Goal: Task Accomplishment & Management: Manage account settings

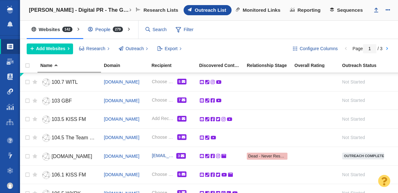
click at [9, 90] on span at bounding box center [10, 92] width 6 height 6
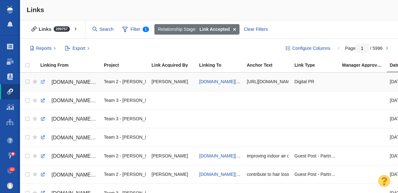
click at [43, 81] on link at bounding box center [43, 82] width 6 height 6
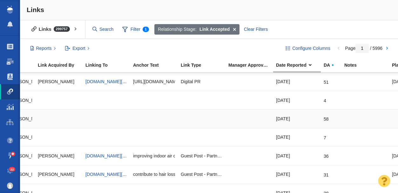
scroll to position [0, 114]
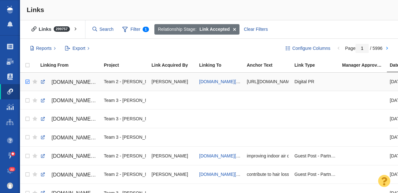
checkbox input "true"
click at [27, 81] on input "checkbox" at bounding box center [27, 82] width 10 height 14
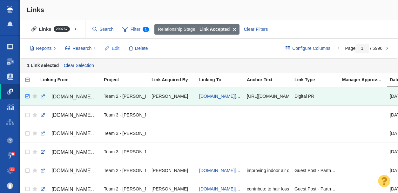
click at [113, 49] on span "Edit" at bounding box center [116, 48] width 8 height 7
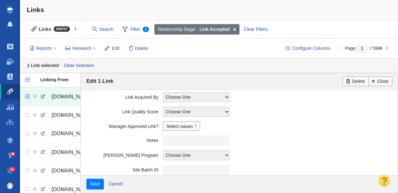
scroll to position [176, 0]
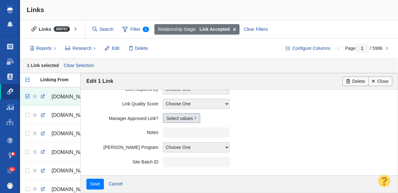
click at [176, 118] on link "Select values" at bounding box center [181, 118] width 37 height 10
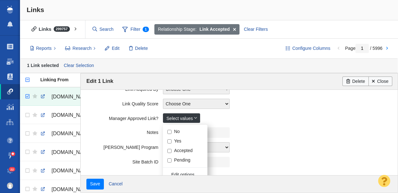
click at [169, 142] on input "Yes" at bounding box center [169, 142] width 4 height 4
checkbox input "true"
click at [115, 135] on label "Notes" at bounding box center [124, 131] width 77 height 8
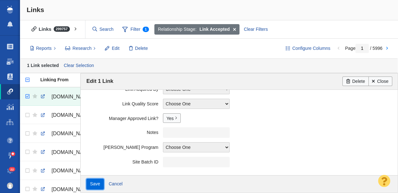
click at [98, 187] on input "Save" at bounding box center [94, 184] width 17 height 11
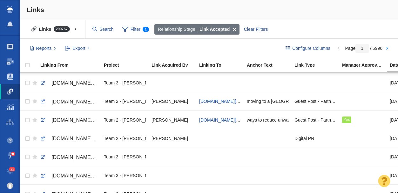
scroll to position [251, 0]
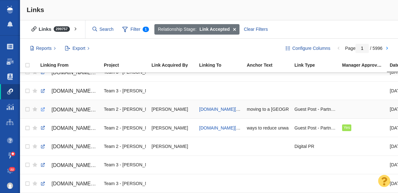
click at [43, 110] on link at bounding box center [43, 110] width 6 height 6
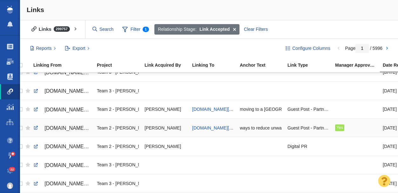
scroll to position [0, 0]
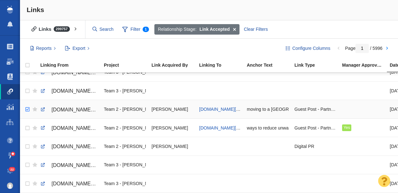
checkbox input "true"
click at [28, 110] on input "checkbox" at bounding box center [27, 110] width 10 height 14
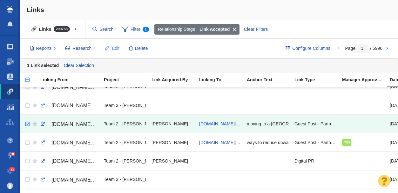
click at [114, 49] on span "Edit" at bounding box center [116, 48] width 8 height 7
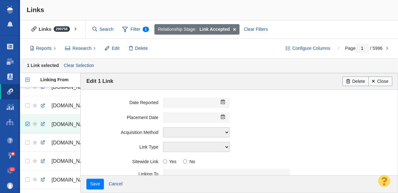
scroll to position [176, 0]
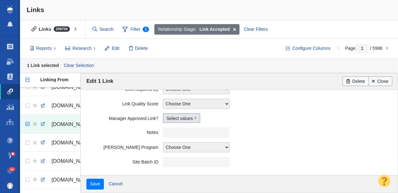
click at [175, 120] on link "Select values" at bounding box center [181, 118] width 37 height 10
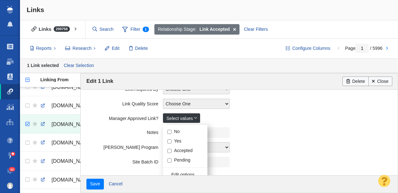
click at [170, 143] on input "Yes" at bounding box center [169, 142] width 4 height 4
checkbox input "true"
click at [109, 128] on label "Notes" at bounding box center [124, 131] width 77 height 8
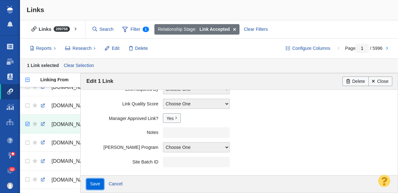
click at [95, 184] on input "Save" at bounding box center [94, 184] width 17 height 11
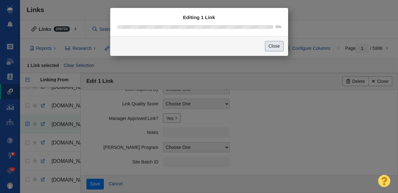
click at [270, 48] on button "Close" at bounding box center [274, 46] width 19 height 11
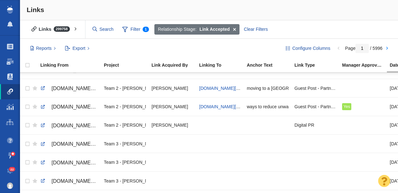
scroll to position [272, 0]
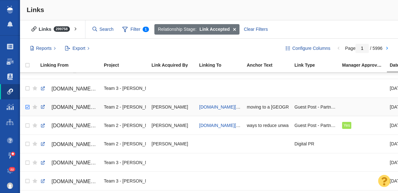
checkbox input "true"
click at [28, 107] on input "checkbox" at bounding box center [27, 107] width 10 height 14
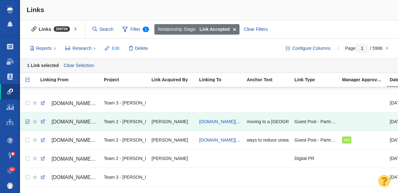
click at [115, 48] on span "Edit" at bounding box center [116, 48] width 8 height 7
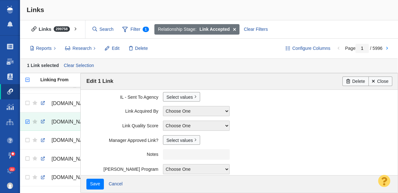
scroll to position [164, 0]
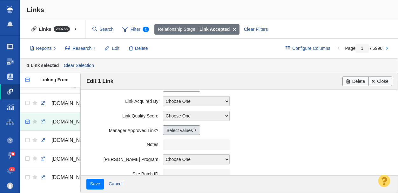
click at [175, 133] on link "Select values" at bounding box center [181, 131] width 37 height 10
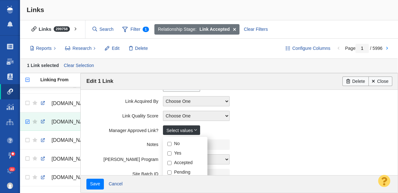
click at [170, 153] on input "Yes" at bounding box center [169, 154] width 4 height 4
checkbox input "true"
click at [99, 109] on field "Link Quality Score Choose One 1 2 3 4 5 N/A ----------- Edit options..." at bounding box center [239, 116] width 306 height 15
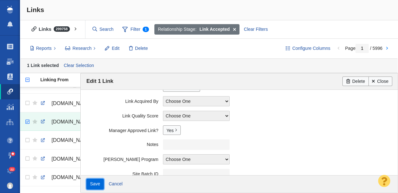
click at [96, 187] on input "Save" at bounding box center [94, 184] width 17 height 11
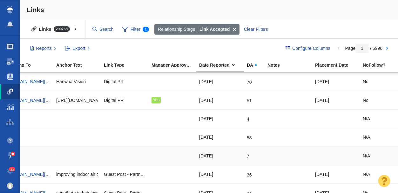
scroll to position [0, 193]
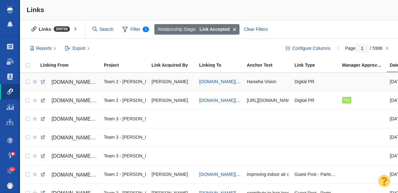
click at [43, 83] on link at bounding box center [43, 82] width 6 height 6
click at [42, 81] on link at bounding box center [43, 82] width 6 height 6
click at [220, 82] on span "[DOMAIN_NAME][URL]" at bounding box center [222, 81] width 47 height 5
click at [42, 82] on link at bounding box center [43, 82] width 6 height 6
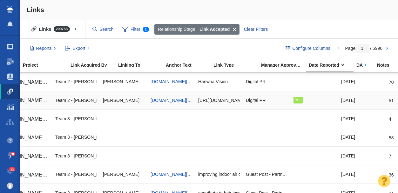
scroll to position [0, 0]
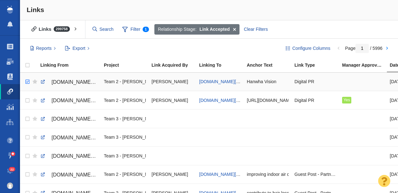
checkbox input "true"
click at [26, 82] on input "checkbox" at bounding box center [27, 82] width 10 height 14
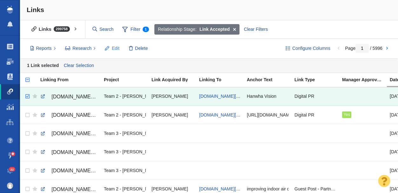
click at [109, 49] on span at bounding box center [107, 48] width 4 height 7
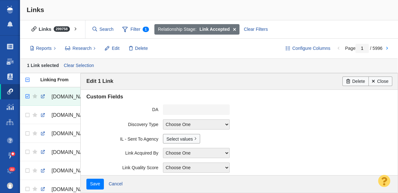
scroll to position [176, 0]
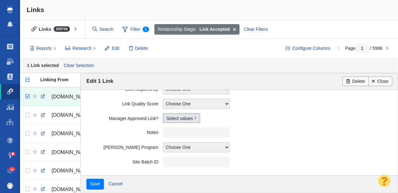
click at [179, 116] on link "Select values" at bounding box center [181, 118] width 37 height 10
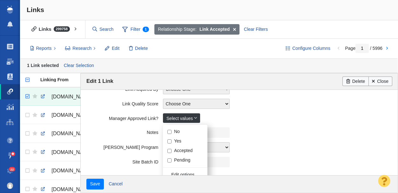
click at [169, 142] on input "Yes" at bounding box center [169, 142] width 4 height 4
checkbox input "true"
click at [116, 123] on field "Manager Approved Link? Yes No Yes Accepted Pending Edit options..." at bounding box center [239, 118] width 306 height 14
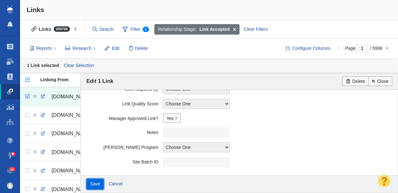
click at [92, 185] on input "Save" at bounding box center [94, 184] width 17 height 11
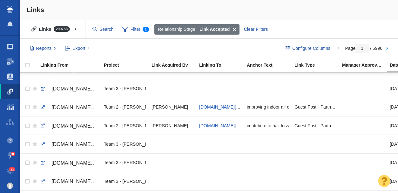
scroll to position [67, 0]
click at [43, 126] on link at bounding box center [43, 126] width 6 height 6
click at [219, 126] on span "[DOMAIN_NAME][URL]" at bounding box center [222, 126] width 47 height 5
click at [265, 126] on div "contribute to hair loss" at bounding box center [268, 126] width 42 height 14
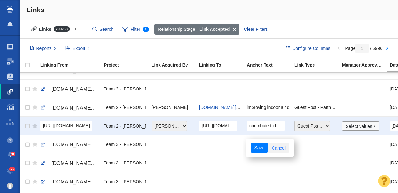
click at [280, 148] on link "Cancel" at bounding box center [278, 148] width 21 height 10
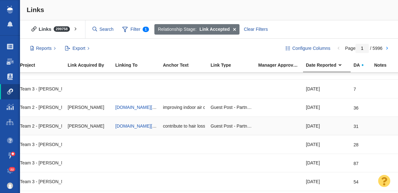
scroll to position [0, 0]
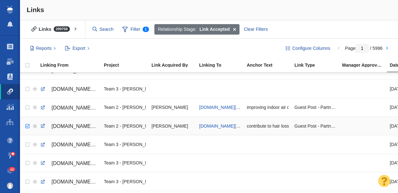
checkbox input "true"
click at [26, 126] on input "checkbox" at bounding box center [27, 127] width 10 height 14
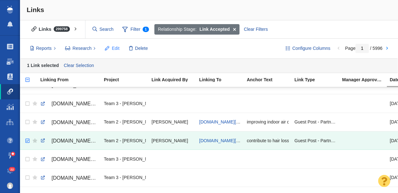
click at [118, 47] on span "Edit" at bounding box center [116, 48] width 8 height 7
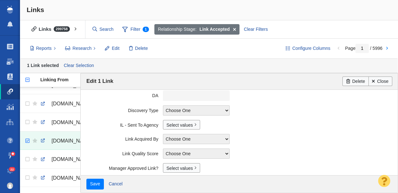
scroll to position [176, 0]
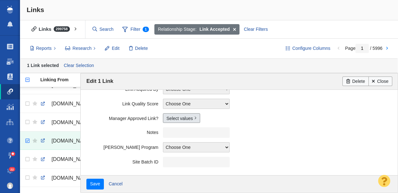
click at [176, 121] on link "Select values" at bounding box center [181, 118] width 37 height 10
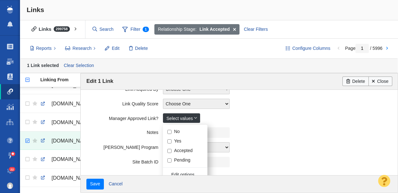
click at [171, 141] on input "Yes" at bounding box center [169, 142] width 4 height 4
checkbox input "true"
click at [108, 119] on label "Manager Approved Link?" at bounding box center [124, 117] width 77 height 8
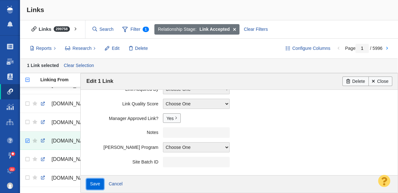
click at [91, 181] on input "Save" at bounding box center [94, 184] width 17 height 11
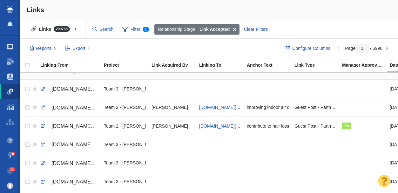
scroll to position [68, 0]
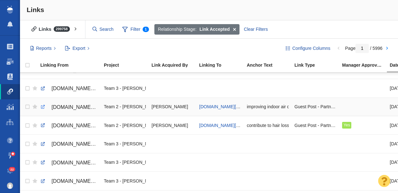
click at [43, 107] on link at bounding box center [43, 107] width 6 height 6
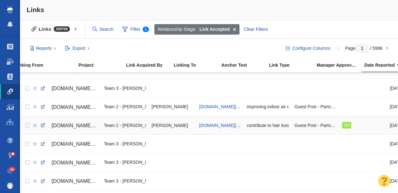
scroll to position [0, 0]
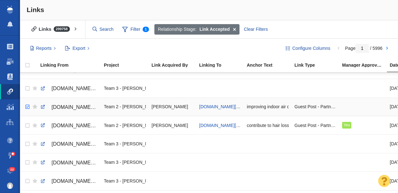
checkbox input "true"
click at [28, 107] on input "checkbox" at bounding box center [27, 107] width 10 height 14
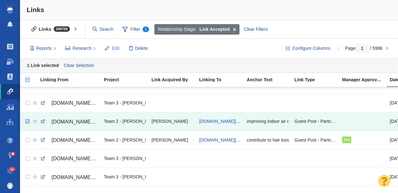
click at [114, 47] on span "Edit" at bounding box center [116, 48] width 8 height 7
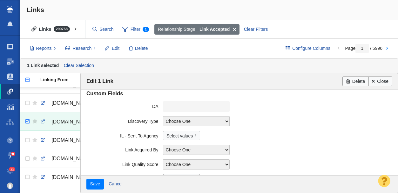
scroll to position [174, 0]
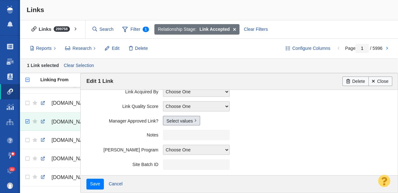
click at [179, 122] on link "Select values" at bounding box center [181, 121] width 37 height 10
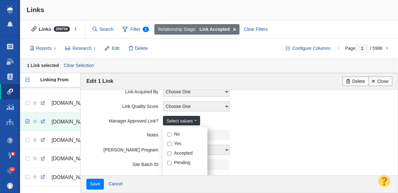
click at [169, 145] on input "Yes" at bounding box center [169, 144] width 4 height 4
checkbox input "true"
click at [126, 134] on label "Notes" at bounding box center [124, 134] width 77 height 8
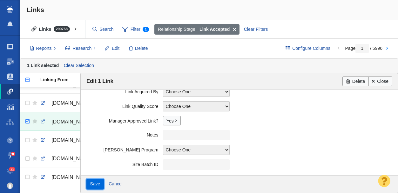
click at [94, 183] on input "Save" at bounding box center [94, 184] width 17 height 11
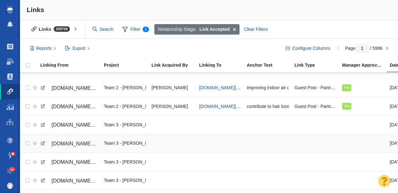
scroll to position [0, 0]
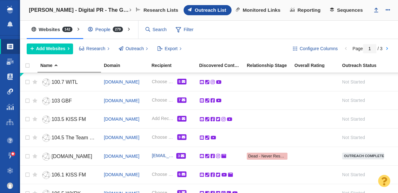
click at [9, 93] on span at bounding box center [10, 92] width 6 height 6
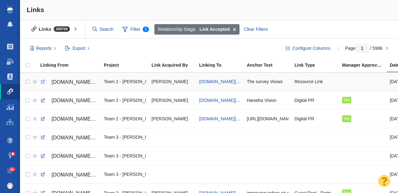
click at [43, 82] on link at bounding box center [43, 82] width 6 height 6
checkbox input "true"
click at [27, 82] on input "checkbox" at bounding box center [27, 82] width 10 height 14
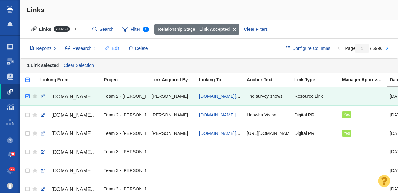
click at [115, 50] on span "Edit" at bounding box center [116, 48] width 8 height 7
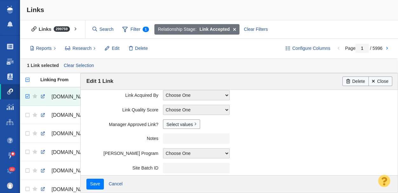
scroll to position [174, 0]
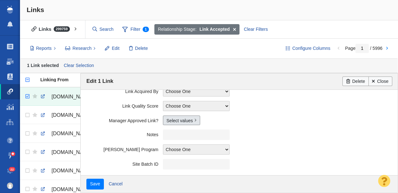
click at [174, 122] on link "Select values" at bounding box center [181, 121] width 37 height 10
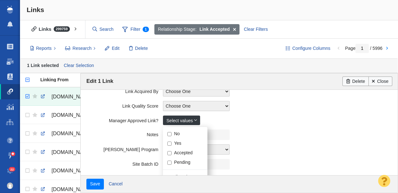
click at [170, 144] on input "Yes" at bounding box center [169, 144] width 4 height 4
checkbox input "true"
click at [131, 129] on field "Notes" at bounding box center [239, 134] width 306 height 15
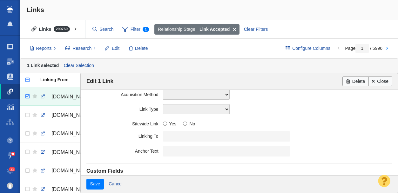
scroll to position [17, 0]
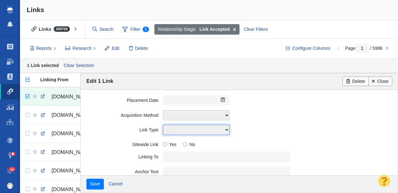
click at [179, 130] on select "Guest Post - Organic Guest Post - Partnership Resource Link Fresh Mention Digit…" at bounding box center [196, 130] width 67 height 10
select select "212820608"
click at [96, 119] on field "Acquisition Method Organic Instant Submit Other" at bounding box center [239, 115] width 306 height 15
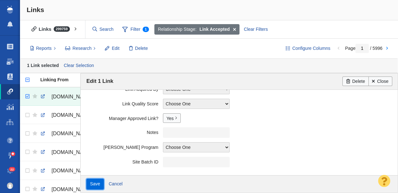
click at [93, 184] on input "Save" at bounding box center [94, 184] width 17 height 11
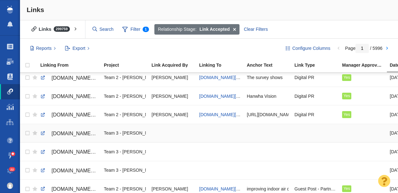
scroll to position [0, 0]
